Goal: Transaction & Acquisition: Purchase product/service

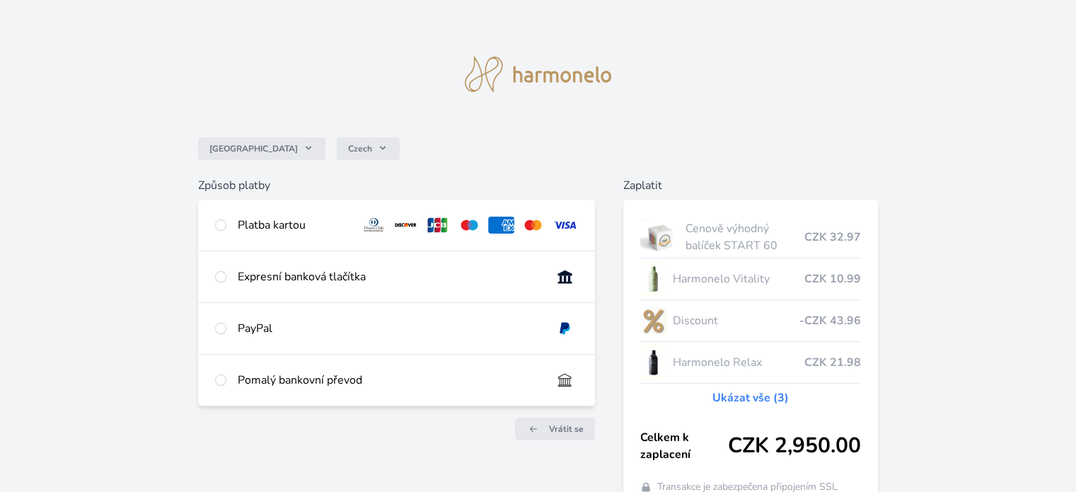
click at [442, 274] on div "Expresní banková tlačítka" at bounding box center [389, 276] width 302 height 17
radio input "true"
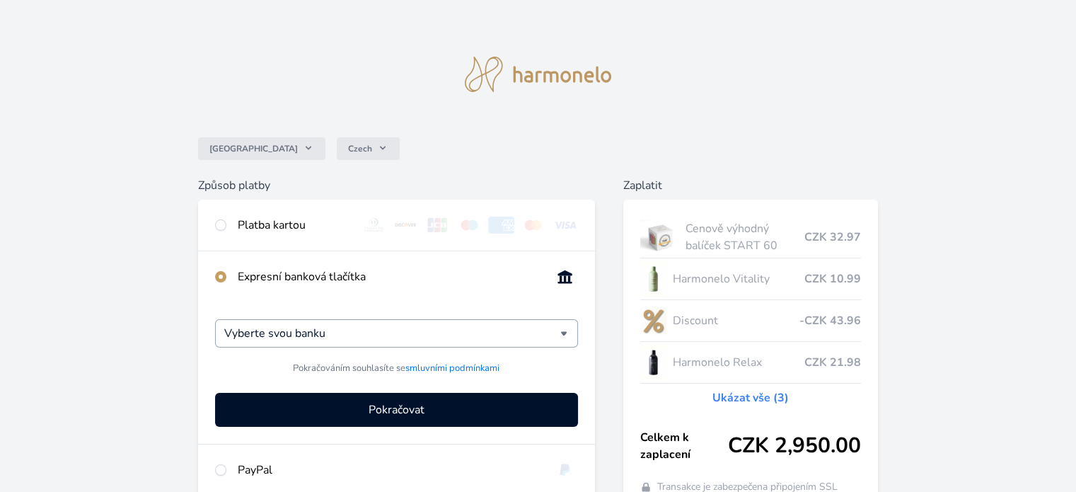
click at [563, 333] on div "Vyberte svou banku" at bounding box center [396, 333] width 362 height 28
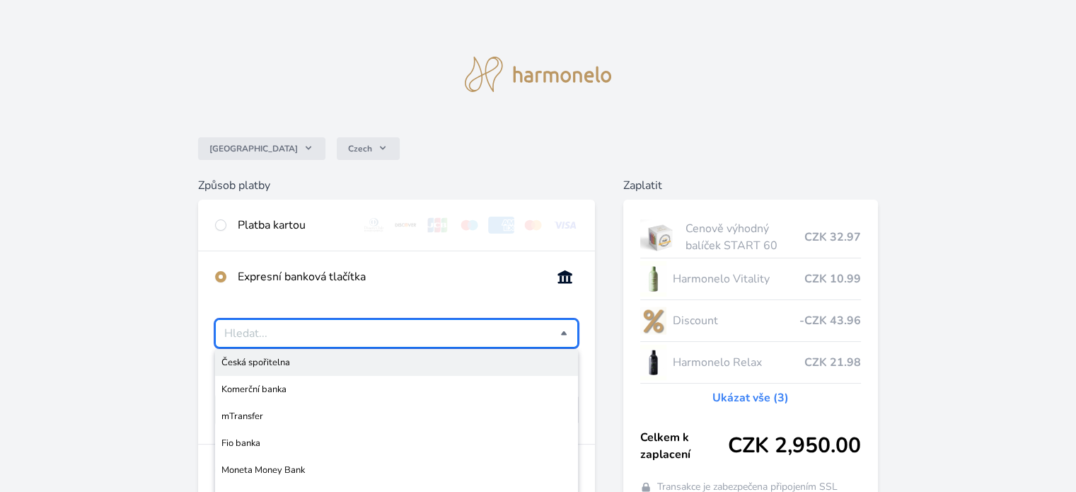
click at [327, 366] on span "Česká spořitelna" at bounding box center [395, 362] width 349 height 14
type input "Česká spořitelna"
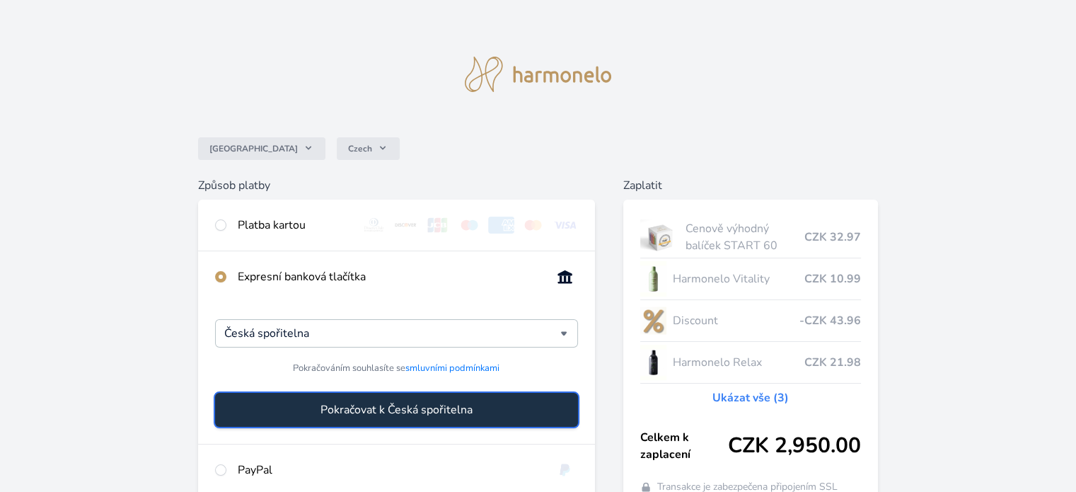
click at [455, 414] on span "Pokračovat k Česká spořitelna" at bounding box center [396, 409] width 152 height 17
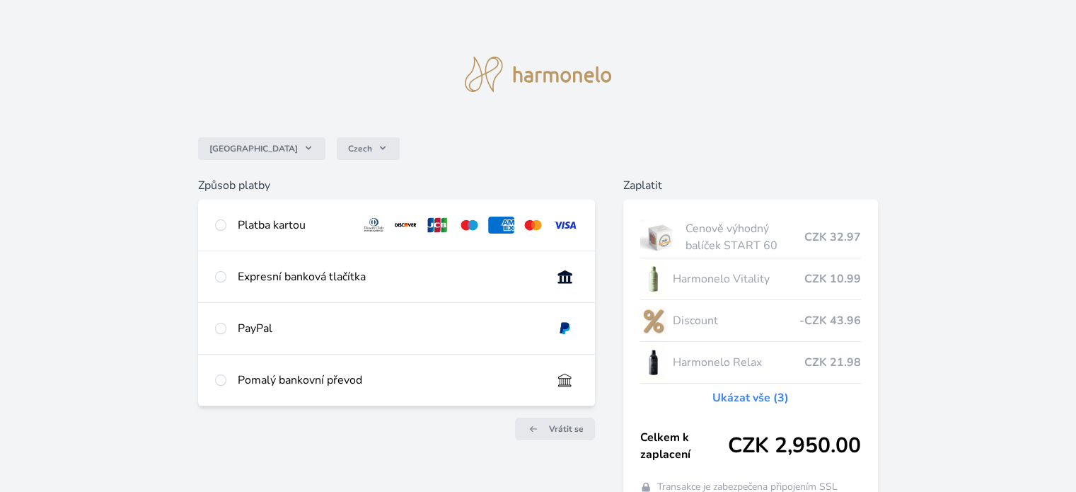
click at [1001, 313] on div "Česko Czech Způsob platby Platba kartou Číslo karty <p>Your browser does not su…" at bounding box center [538, 271] width 1076 height 542
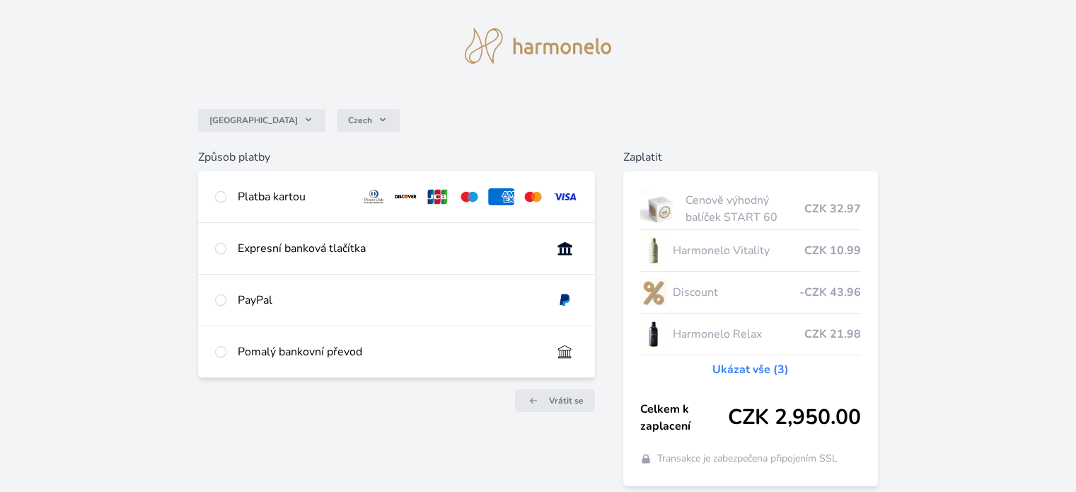
scroll to position [84, 0]
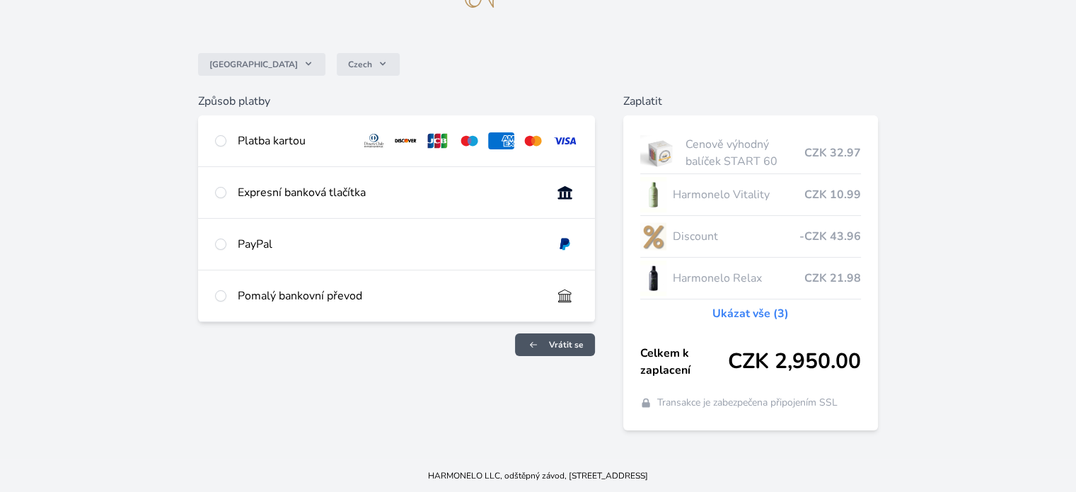
click at [569, 340] on span "Vrátit se" at bounding box center [566, 344] width 35 height 11
